Goal: Download file/media

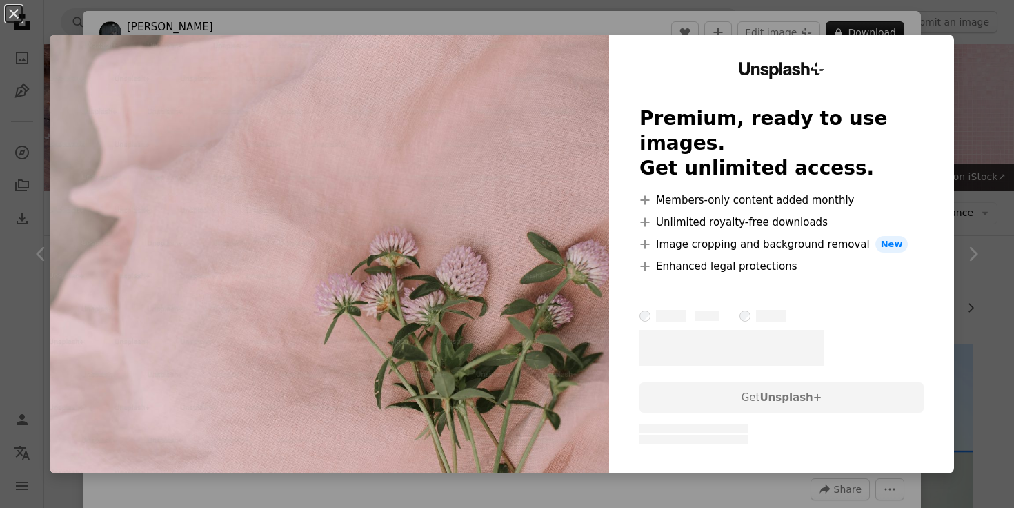
scroll to position [462, 0]
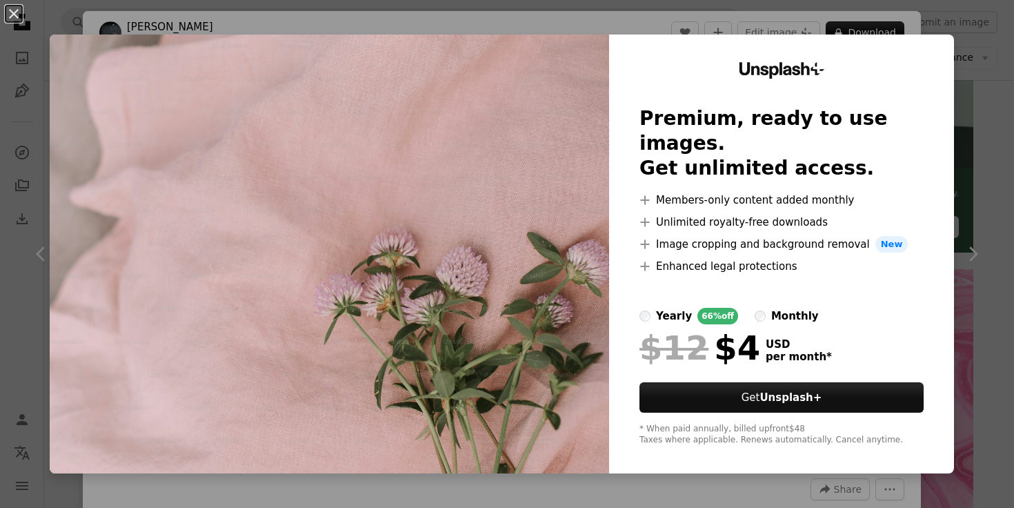
click at [462, 190] on img at bounding box center [330, 254] width 560 height 439
click at [8, 12] on button "An X shape" at bounding box center [14, 14] width 17 height 17
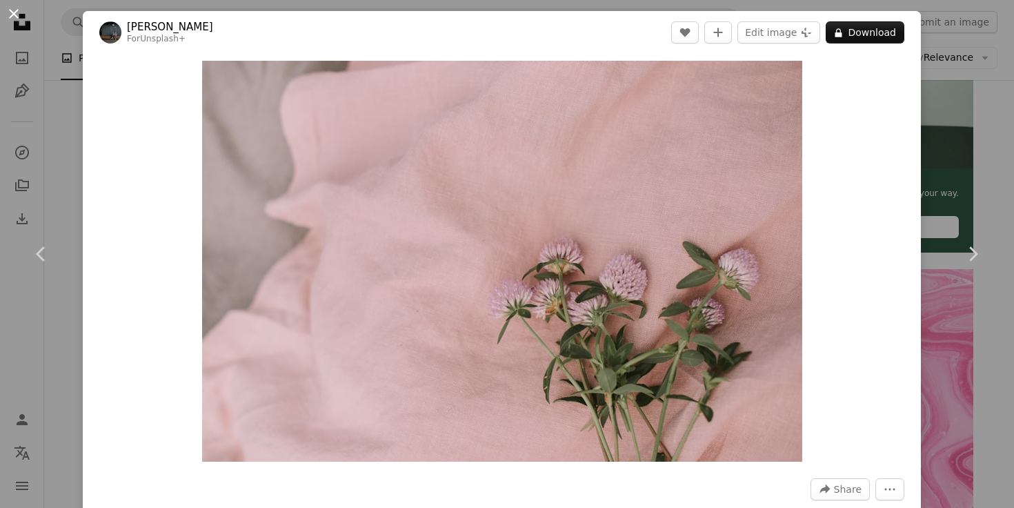
click at [11, 16] on button "An X shape" at bounding box center [14, 14] width 17 height 17
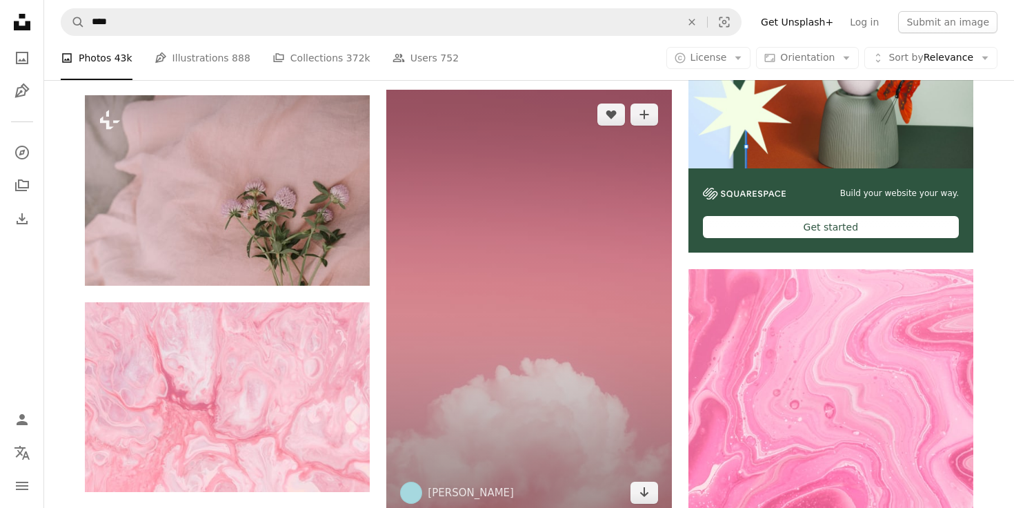
click at [426, 213] on img at bounding box center [528, 304] width 285 height 428
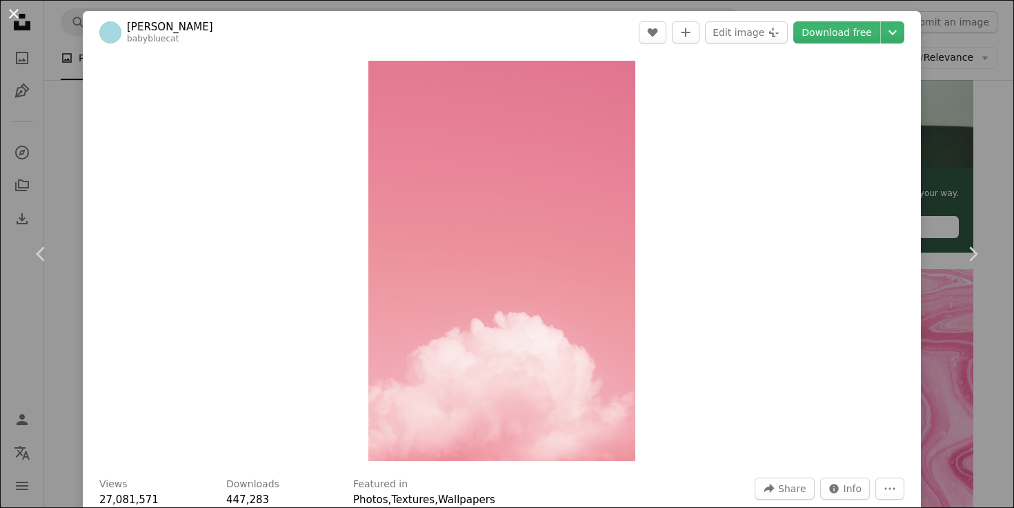
click at [17, 12] on button "An X shape" at bounding box center [14, 14] width 17 height 17
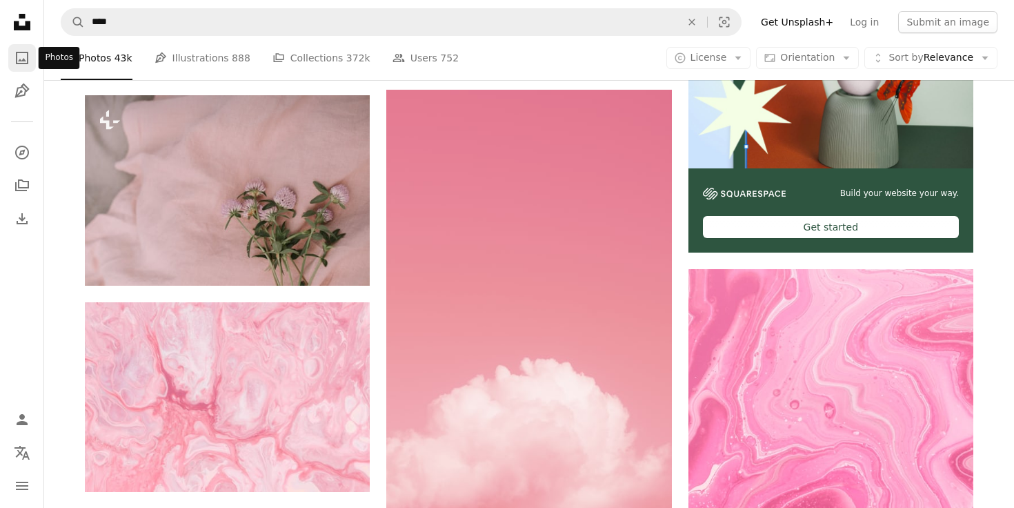
click at [18, 56] on icon "A photo" at bounding box center [22, 58] width 17 height 17
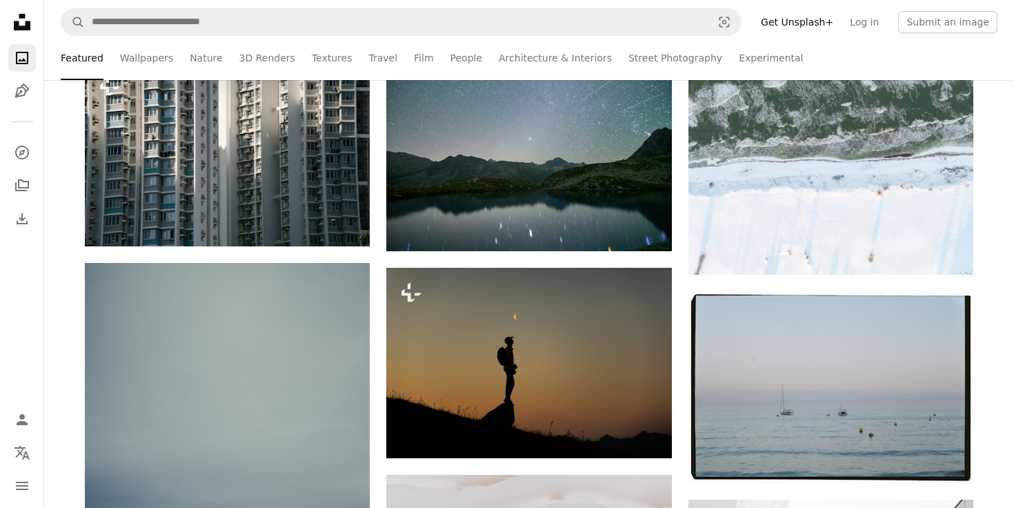
scroll to position [240, 0]
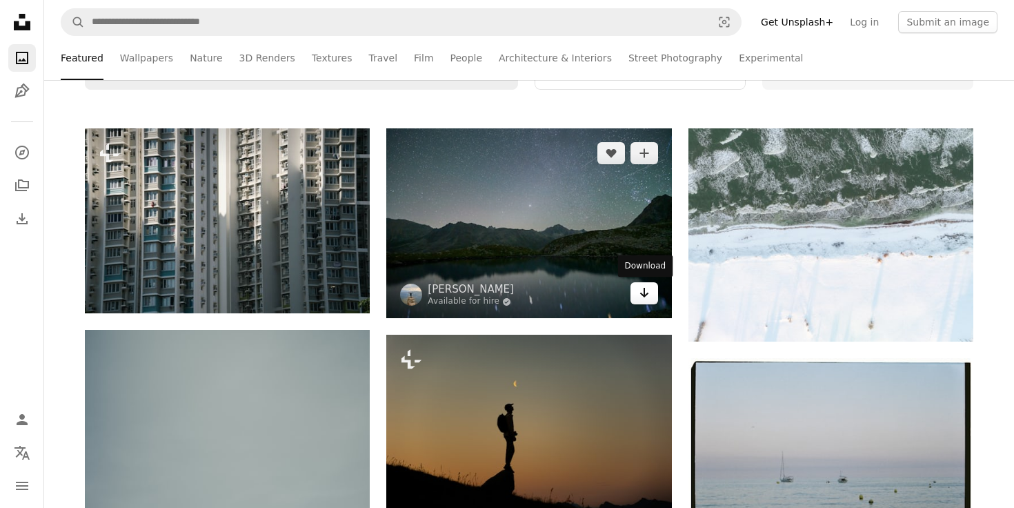
click at [649, 292] on icon "Arrow pointing down" at bounding box center [644, 292] width 11 height 17
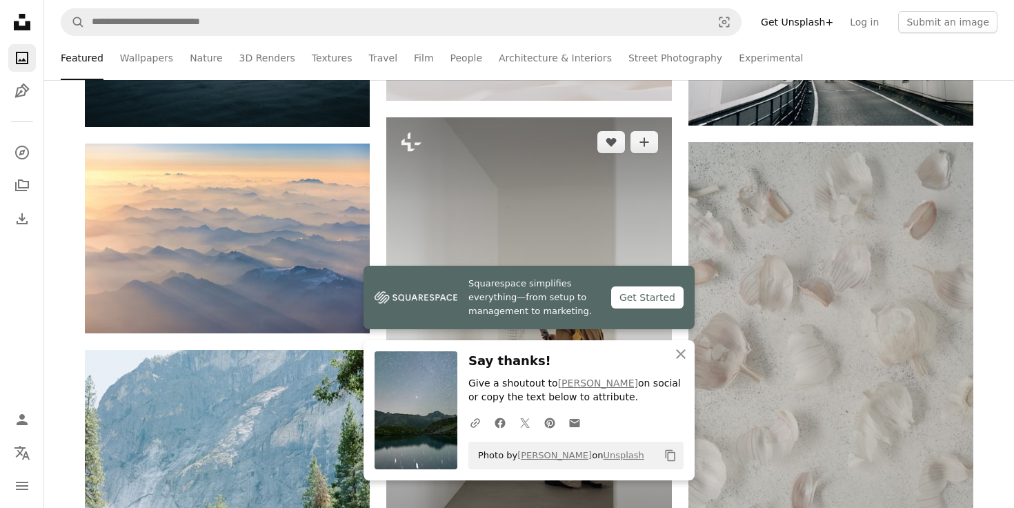
scroll to position [894, 0]
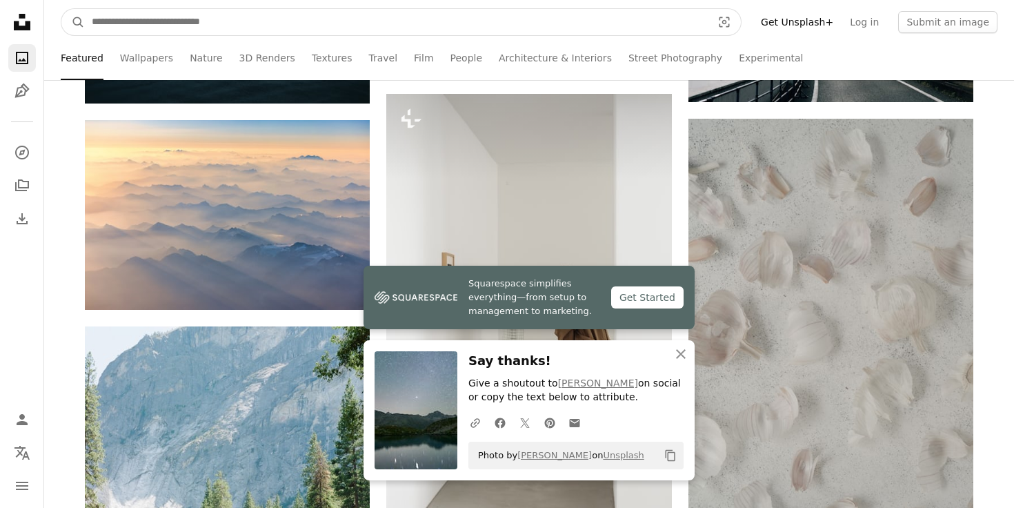
click at [546, 17] on input "Find visuals sitewide" at bounding box center [396, 22] width 623 height 26
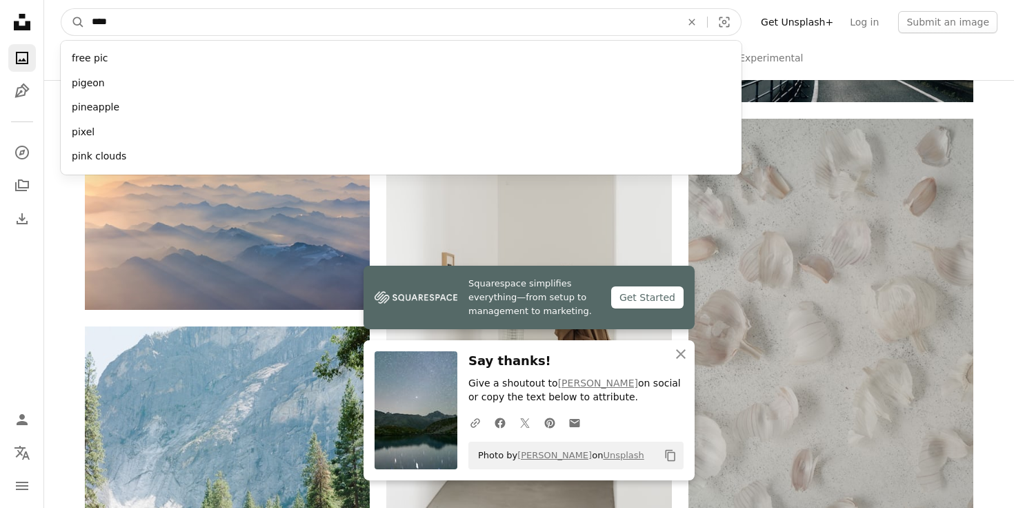
type input "****"
click at [61, 9] on button "A magnifying glass" at bounding box center [72, 22] width 23 height 26
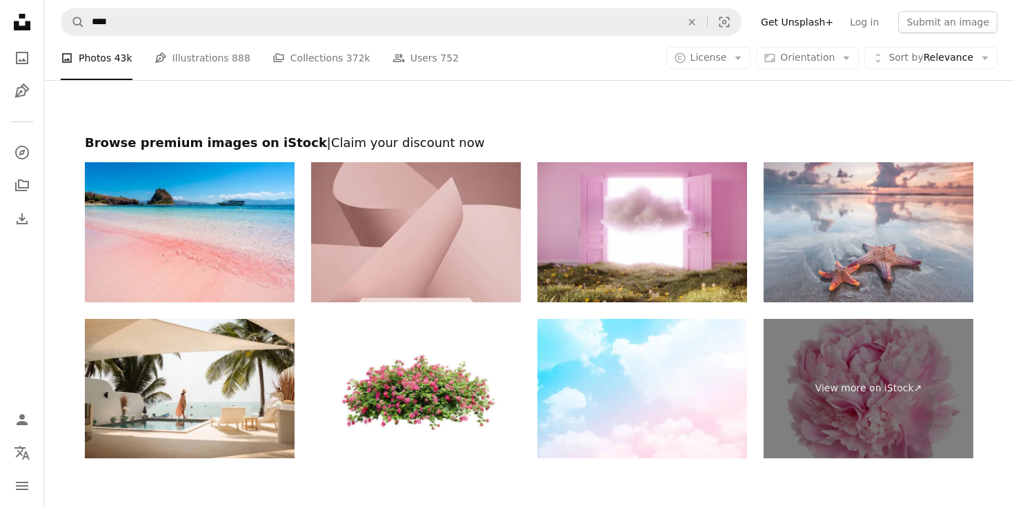
scroll to position [2791, 0]
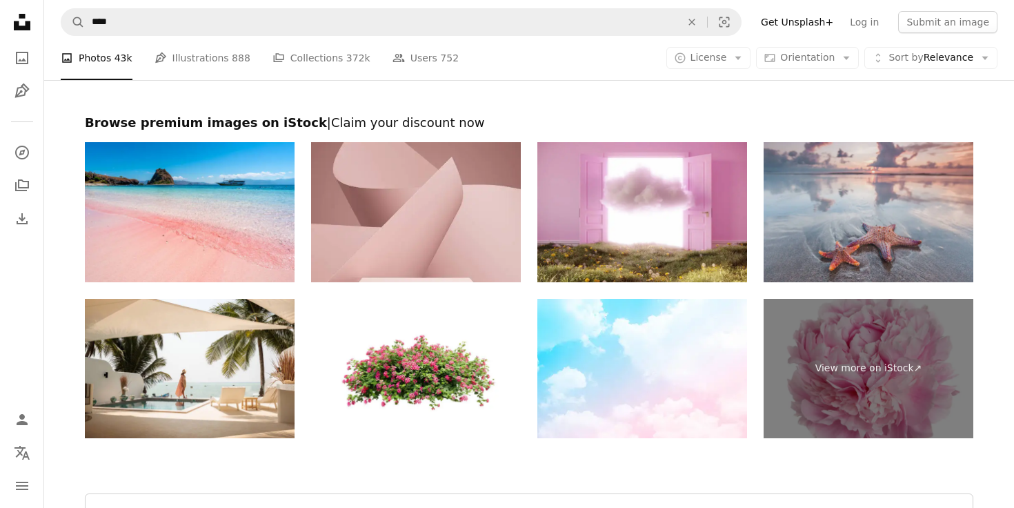
click at [889, 224] on img at bounding box center [869, 212] width 210 height 140
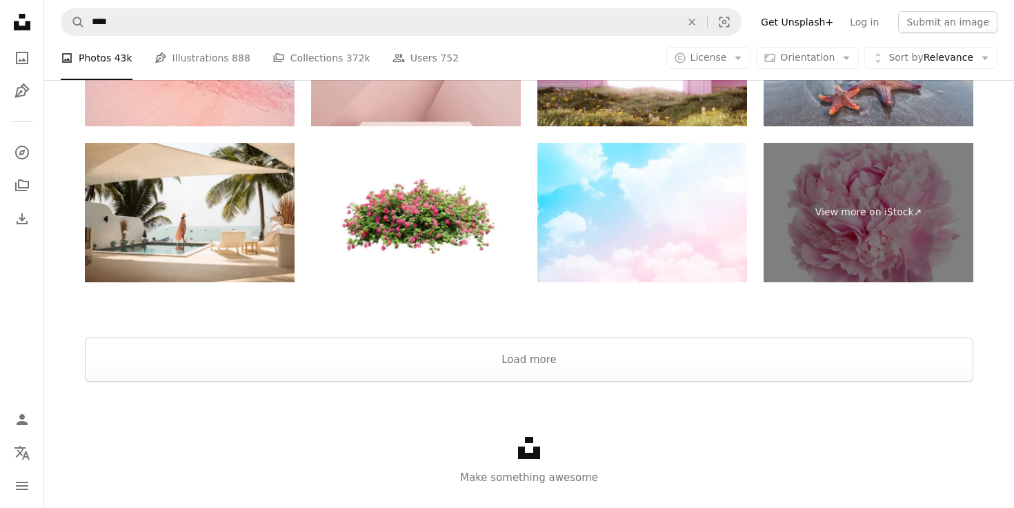
scroll to position [2954, 0]
